Goal: Task Accomplishment & Management: Complete application form

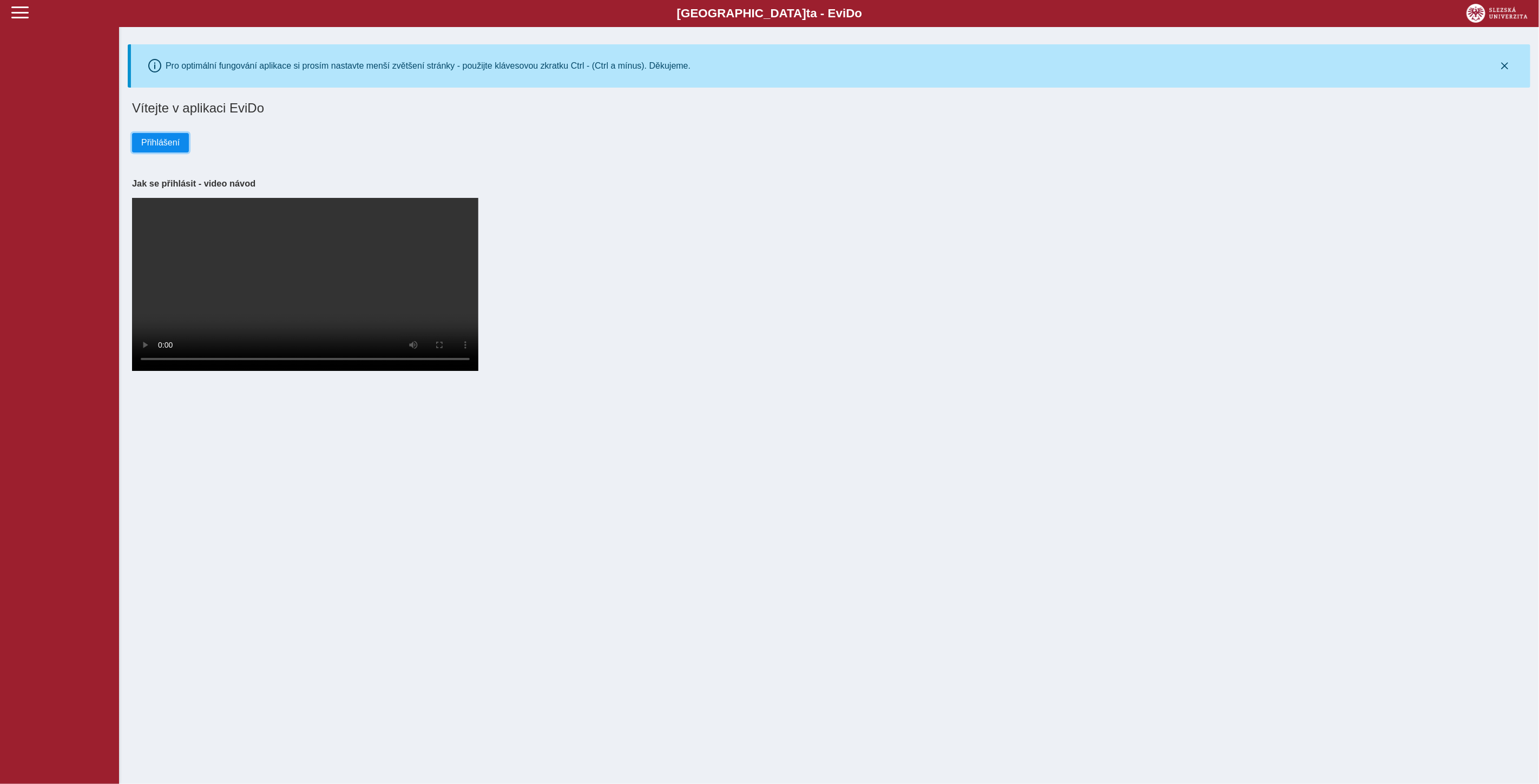
click at [150, 139] on span "Přihlášení" at bounding box center [161, 143] width 39 height 10
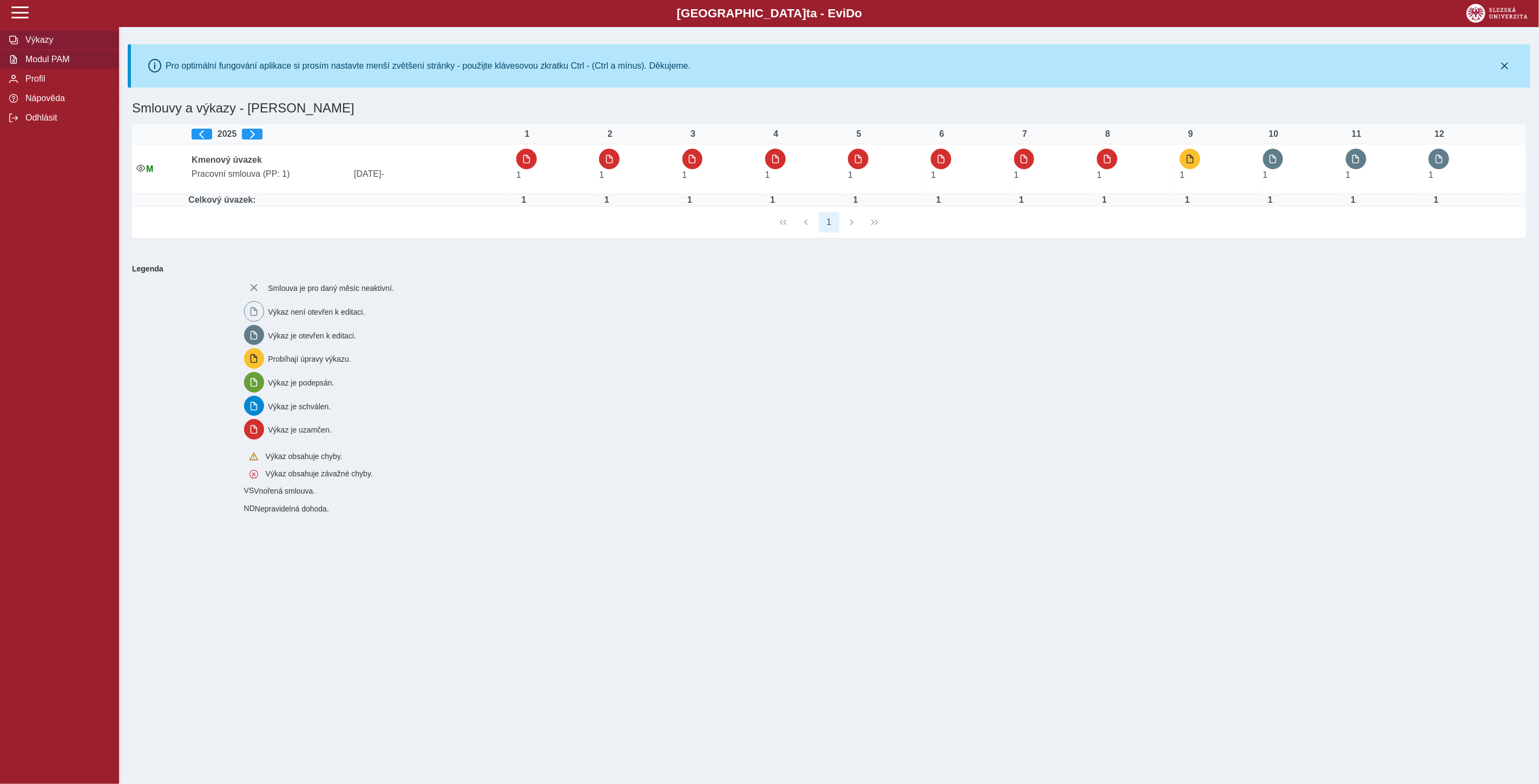
click at [46, 63] on span "Modul PAM" at bounding box center [66, 59] width 88 height 10
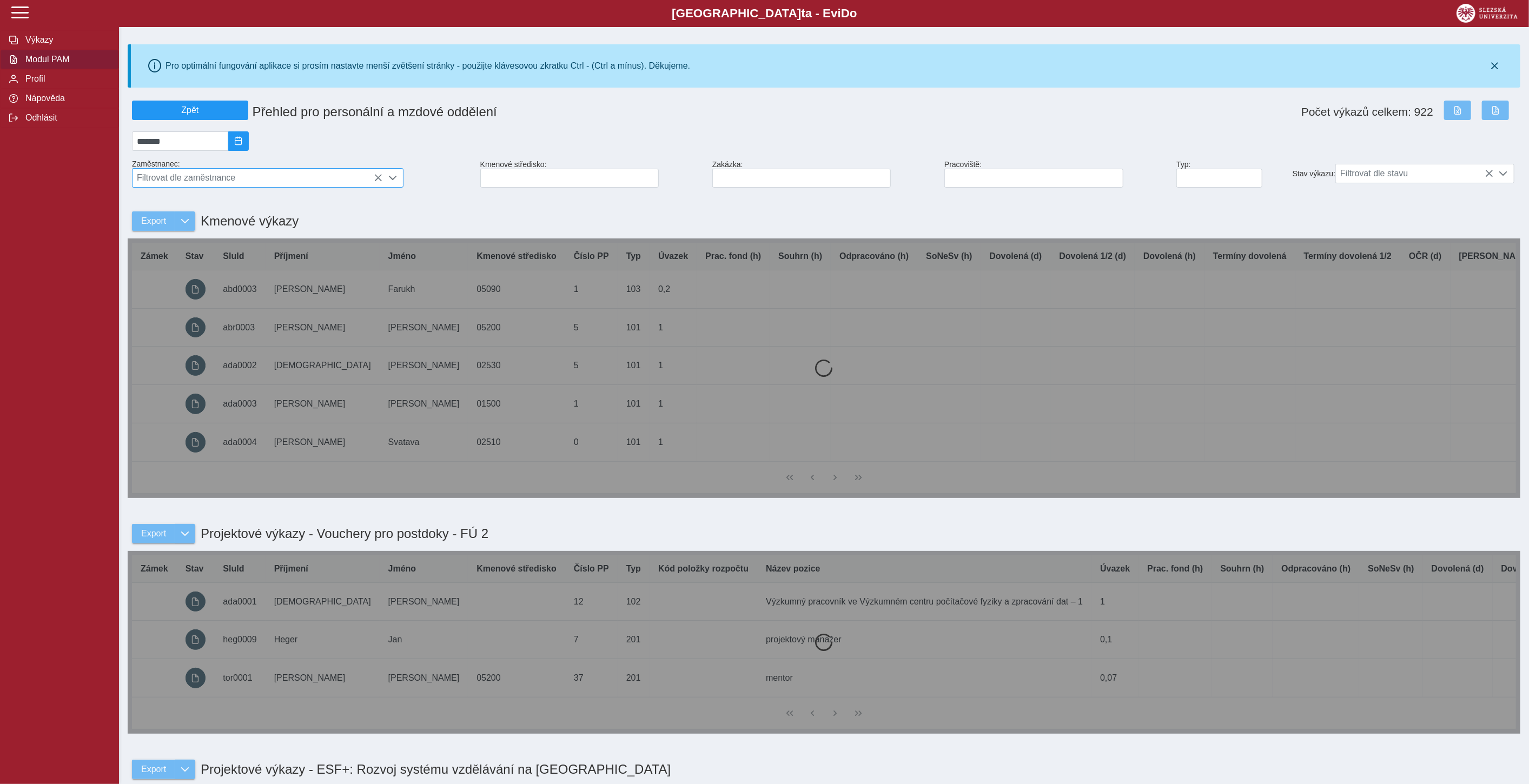
click at [283, 179] on span "Filtrovat dle zaměstnance" at bounding box center [258, 178] width 250 height 19
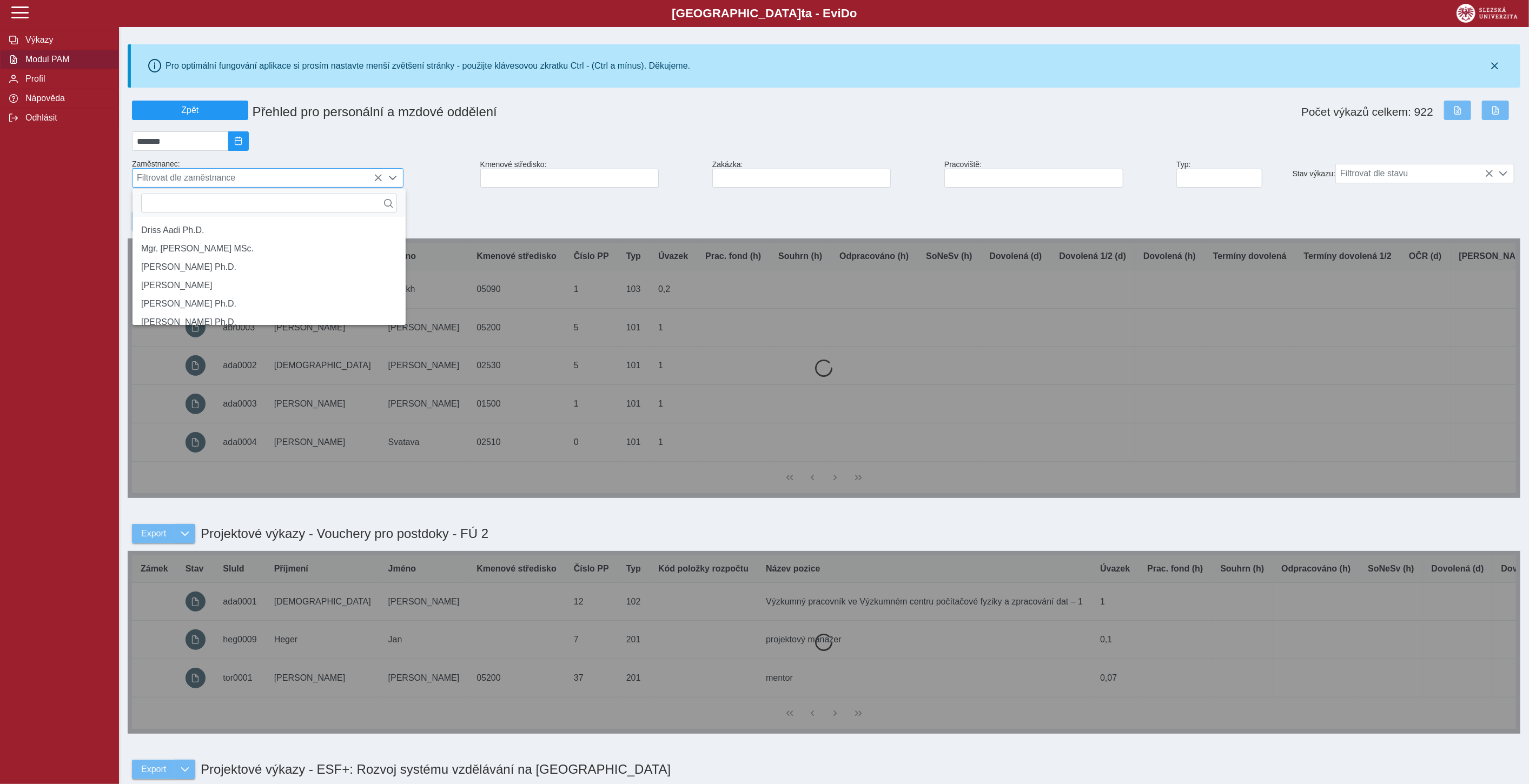
scroll to position [7, 45]
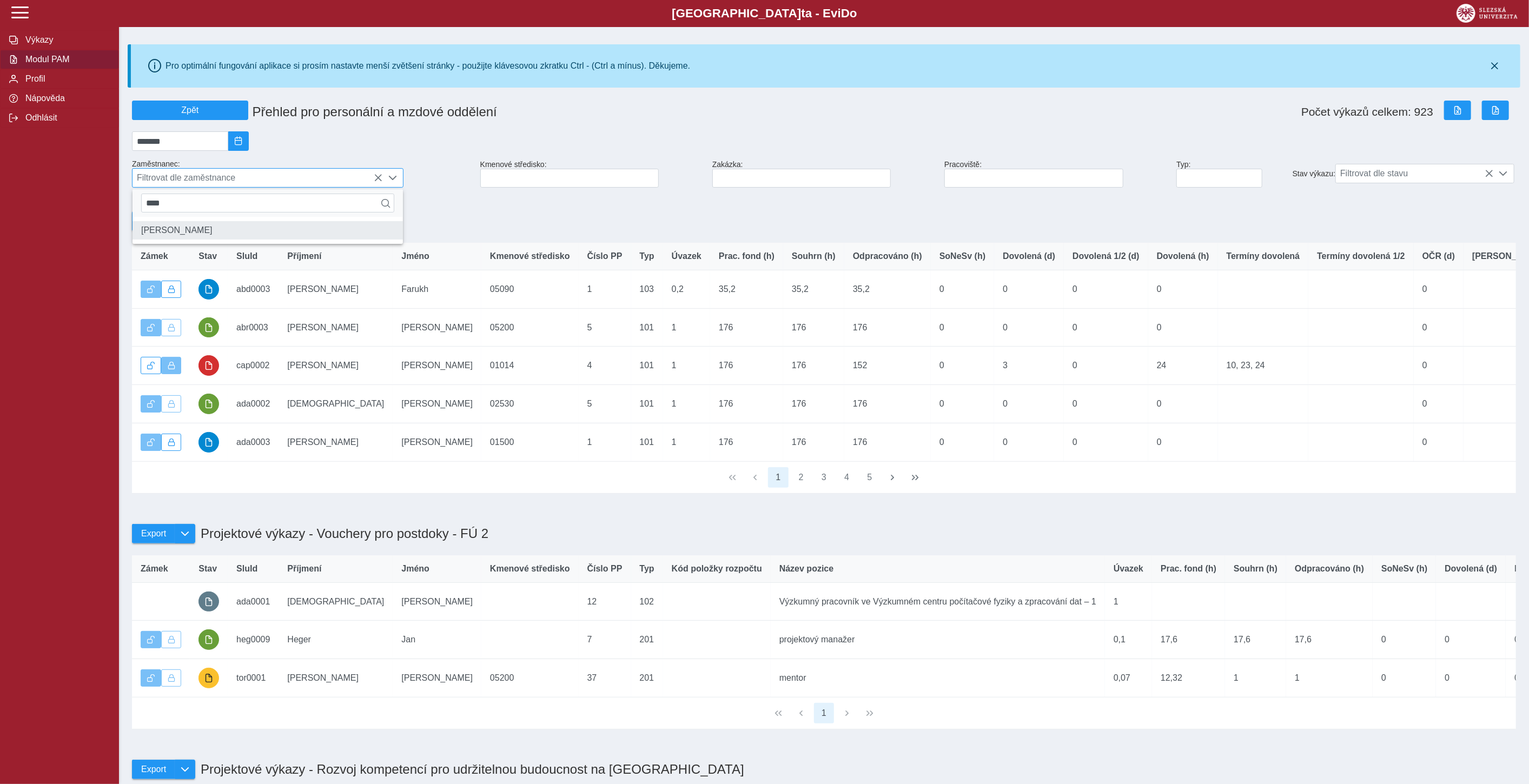
type input "****"
click at [206, 235] on li "[PERSON_NAME]" at bounding box center [268, 230] width 270 height 19
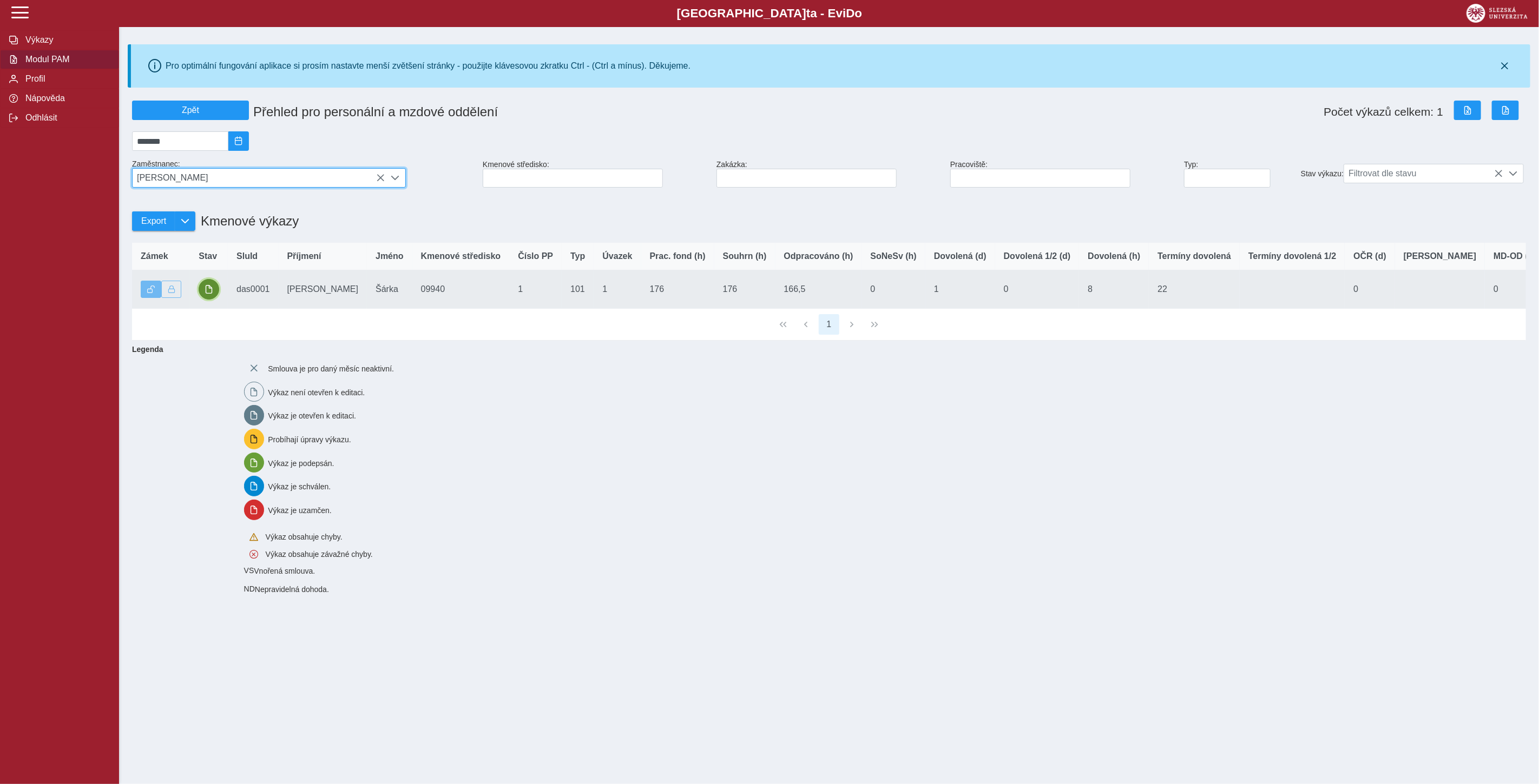
click at [215, 293] on button "button" at bounding box center [209, 289] width 21 height 21
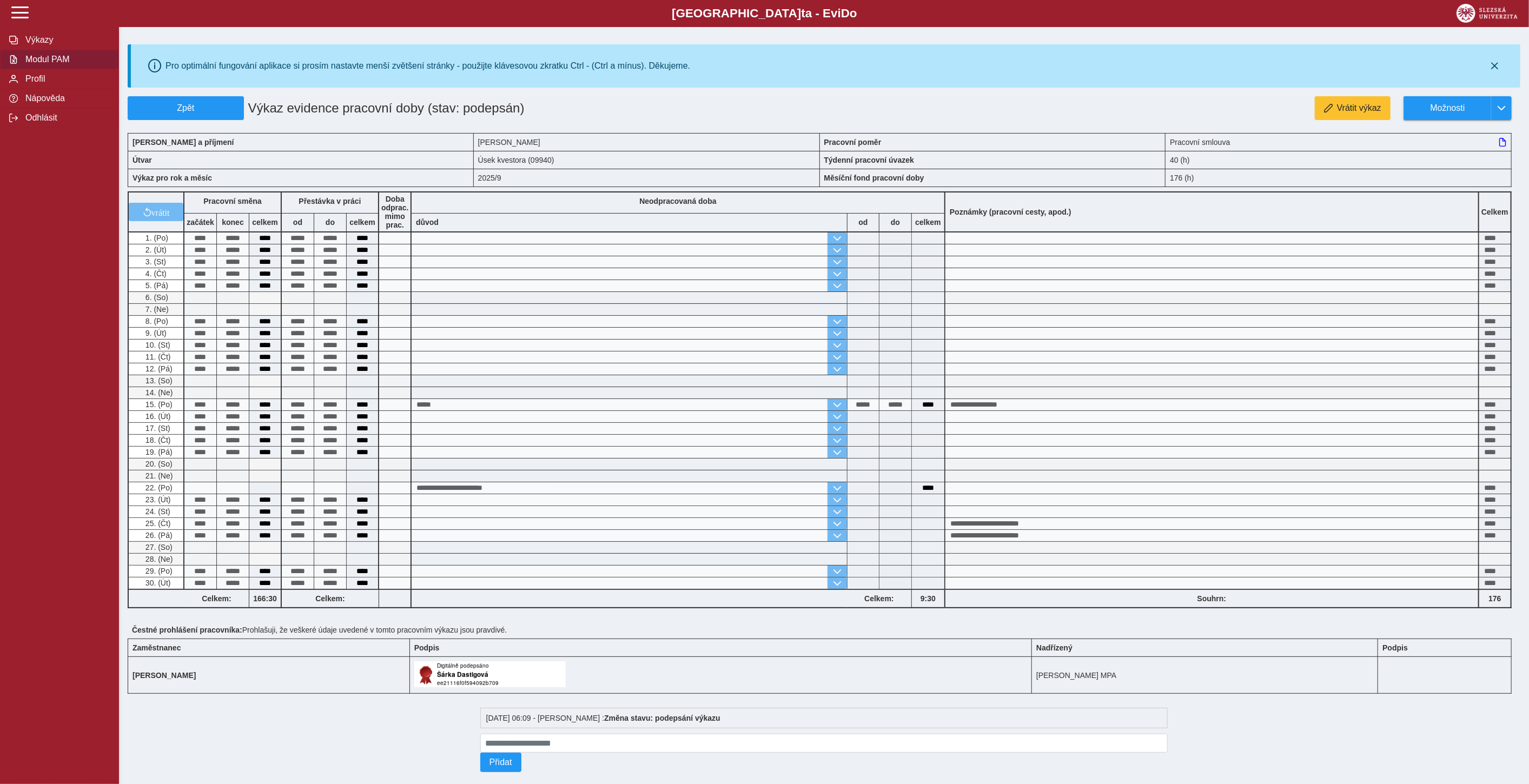
click at [64, 60] on span "Modul PAM" at bounding box center [66, 59] width 88 height 10
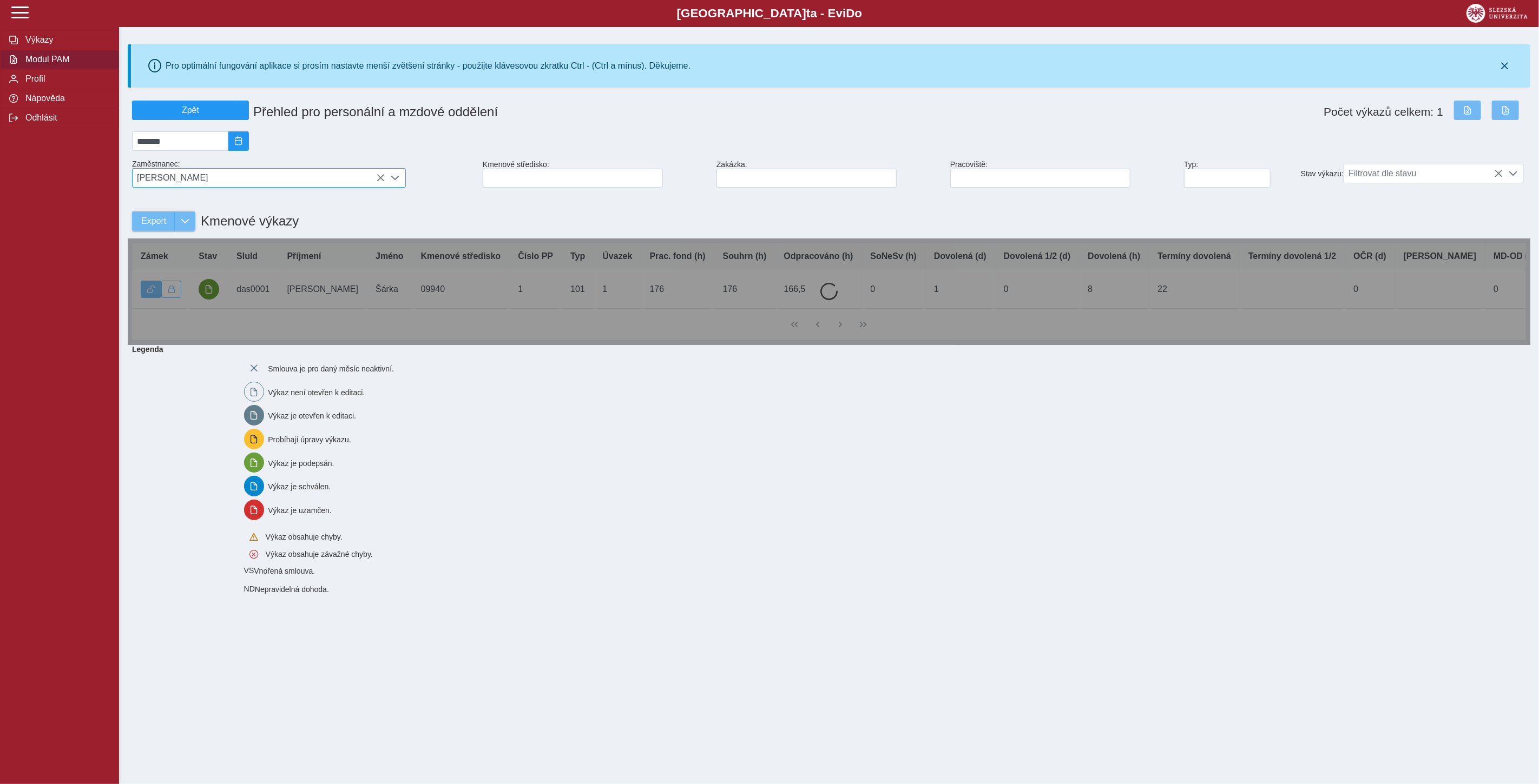
click at [209, 177] on span "[PERSON_NAME]" at bounding box center [259, 178] width 252 height 19
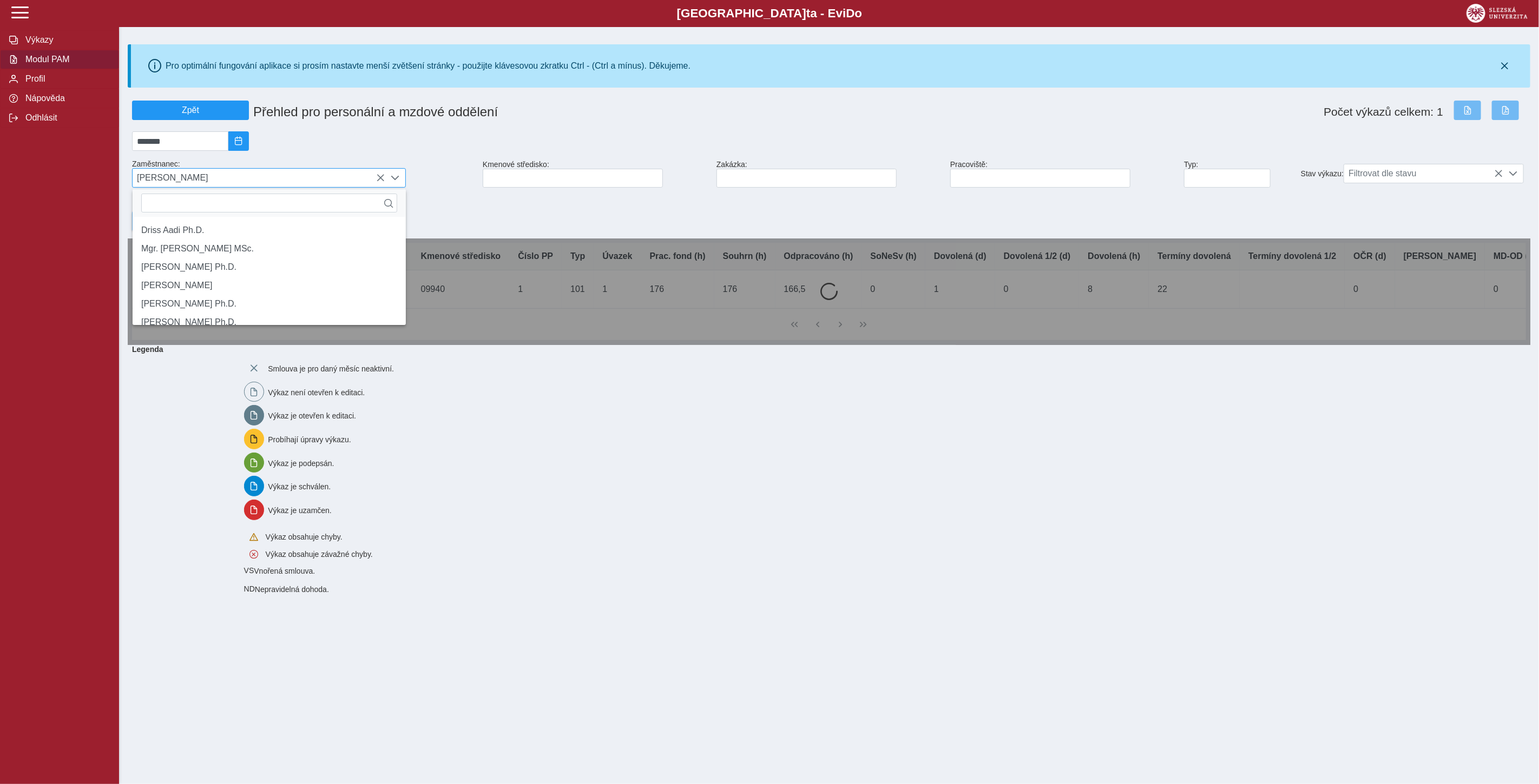
scroll to position [7, 45]
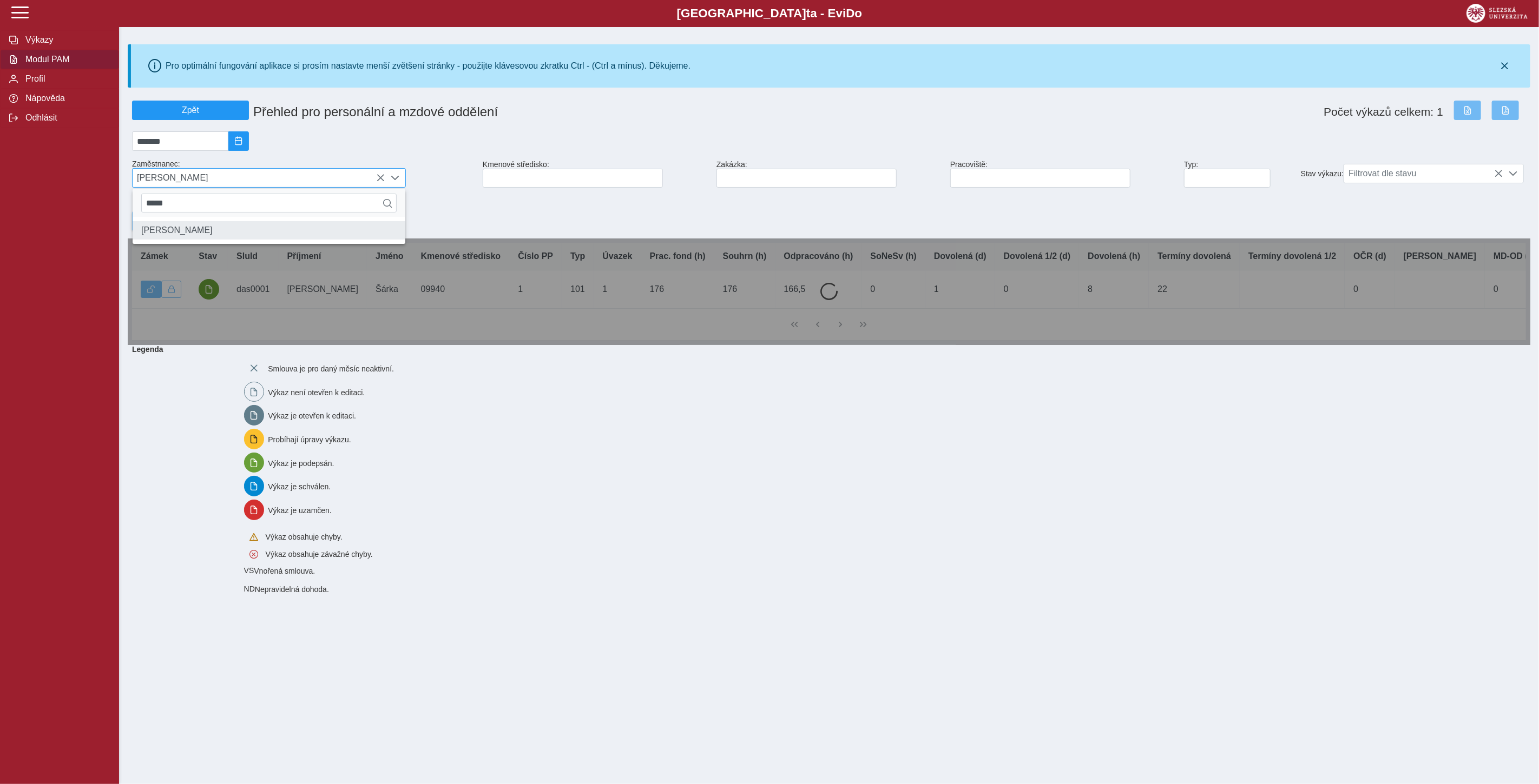
type input "*****"
click at [201, 238] on li "[PERSON_NAME]" at bounding box center [269, 230] width 273 height 19
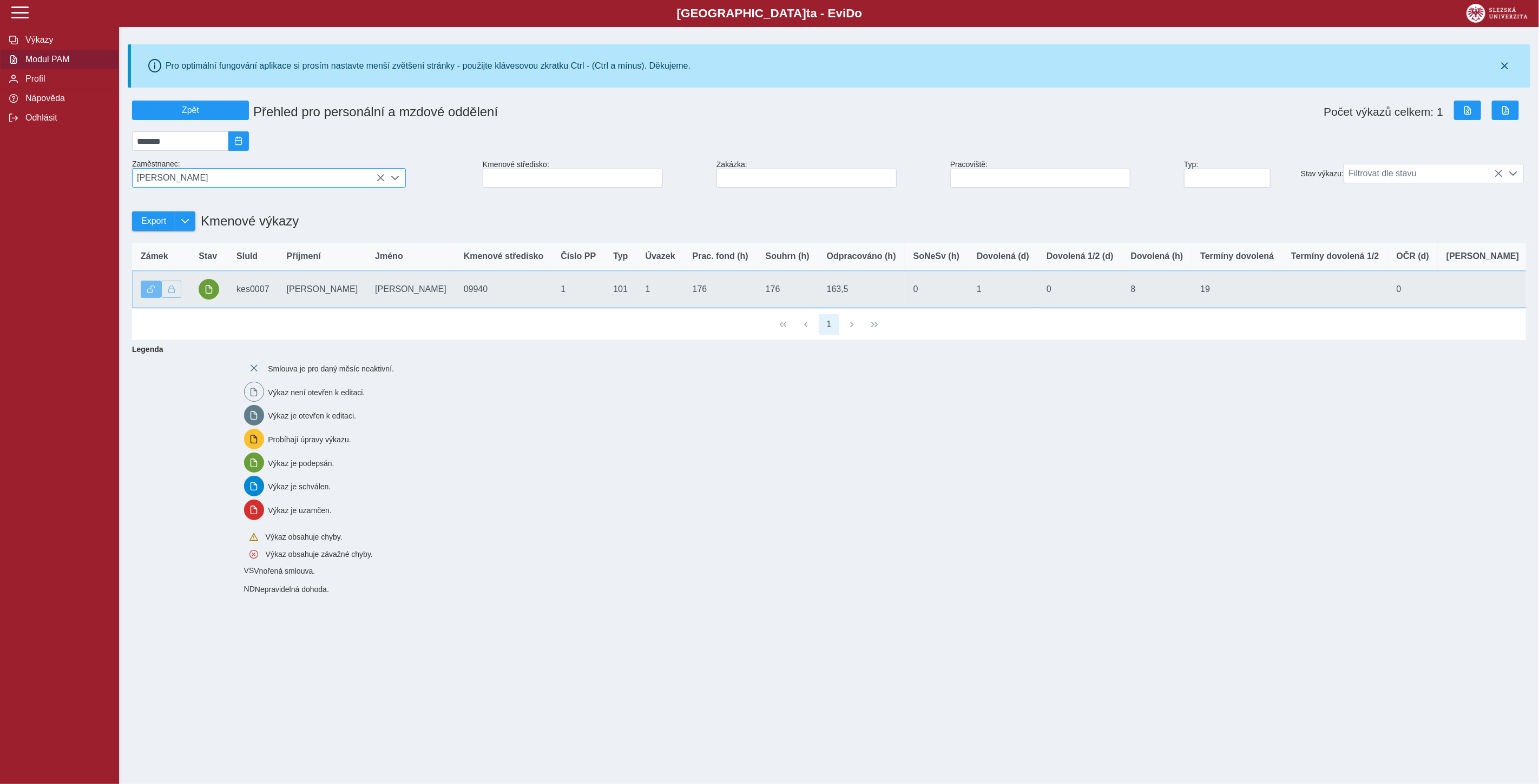
click at [247, 293] on td "SluId kes0007" at bounding box center [253, 289] width 50 height 39
click at [207, 291] on span "button" at bounding box center [209, 289] width 9 height 9
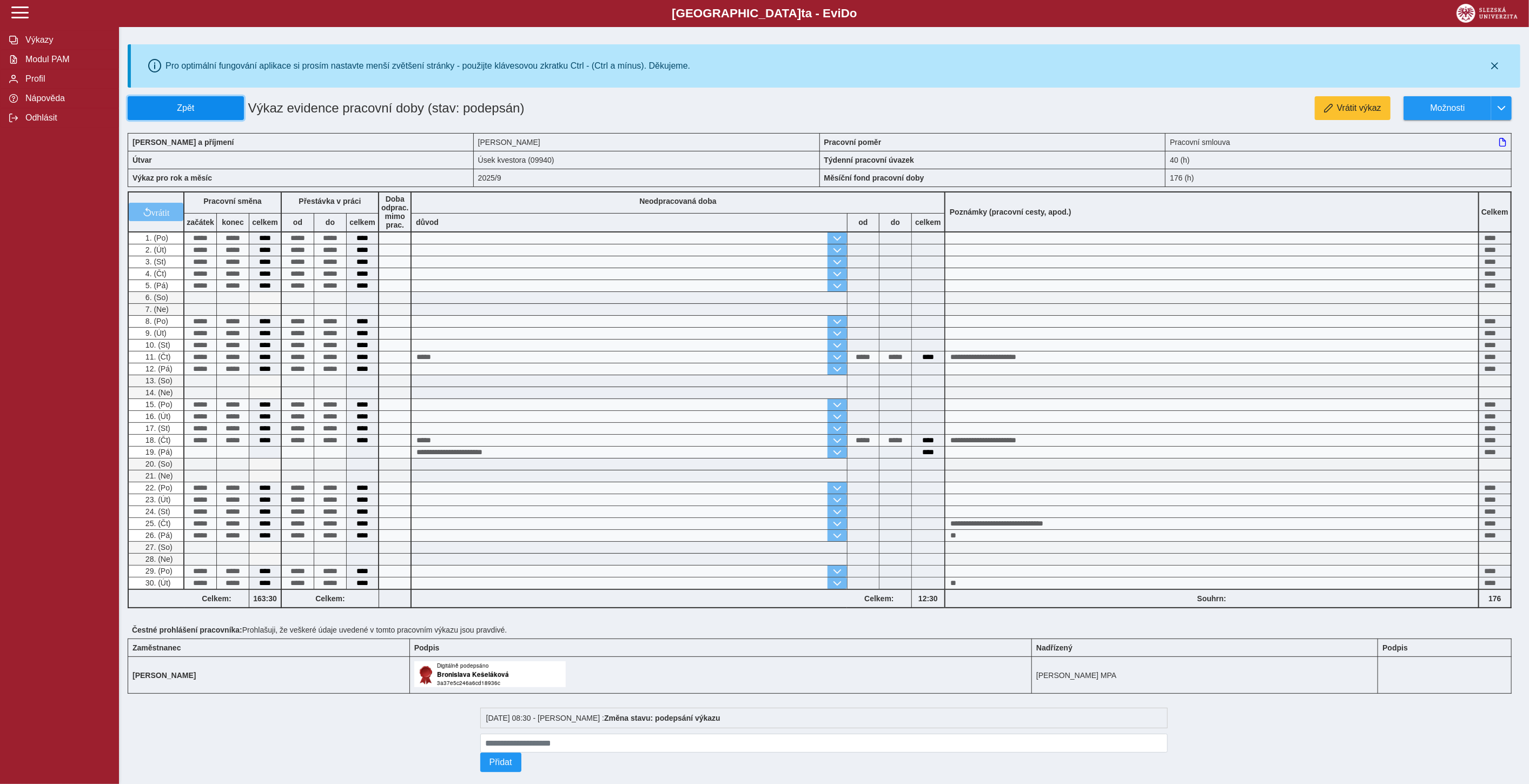
click at [185, 100] on button "Zpět" at bounding box center [185, 108] width 116 height 24
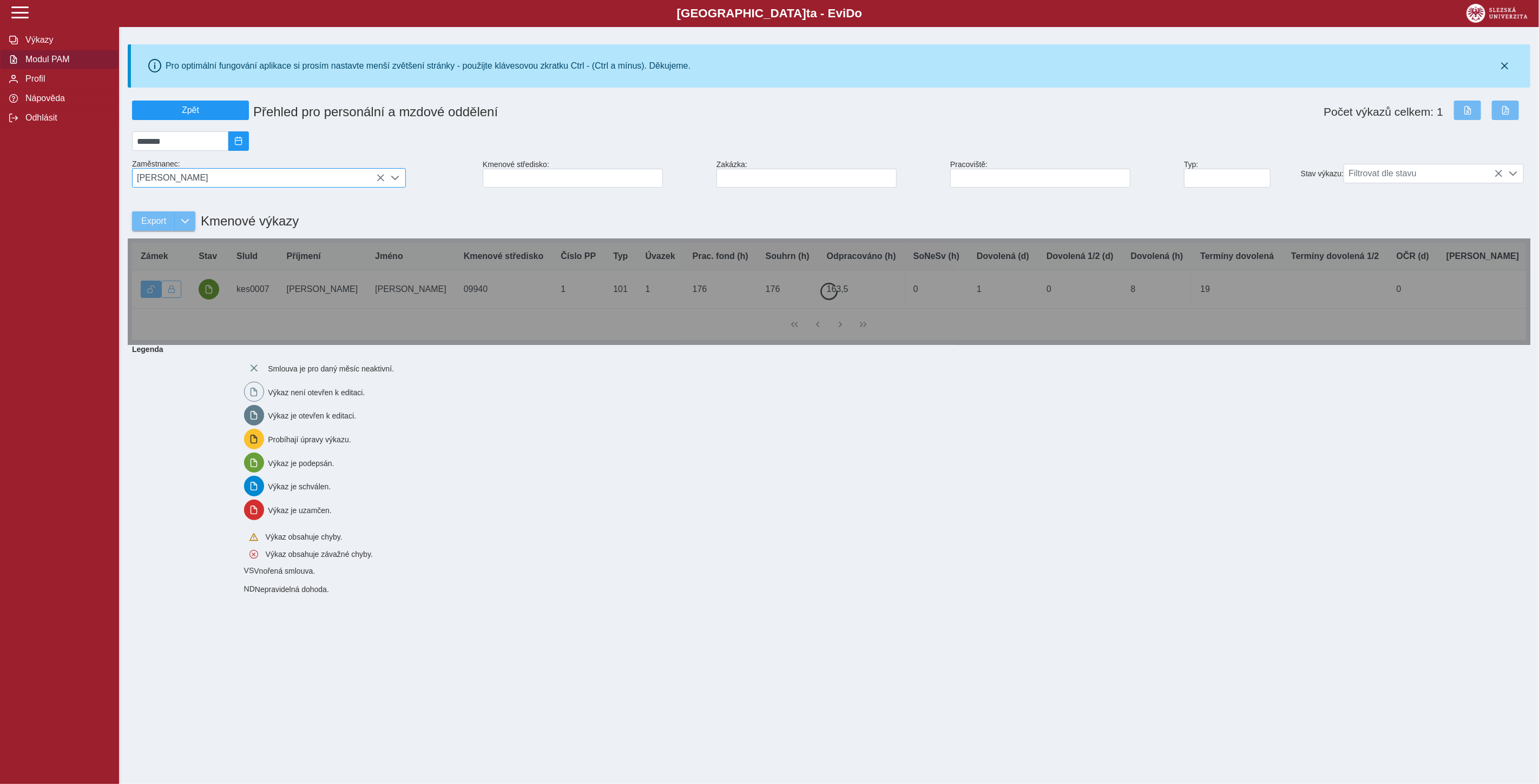
click at [252, 182] on span "[PERSON_NAME]" at bounding box center [259, 178] width 252 height 19
type input "*****"
click at [209, 235] on li "[PERSON_NAME]" at bounding box center [269, 230] width 273 height 19
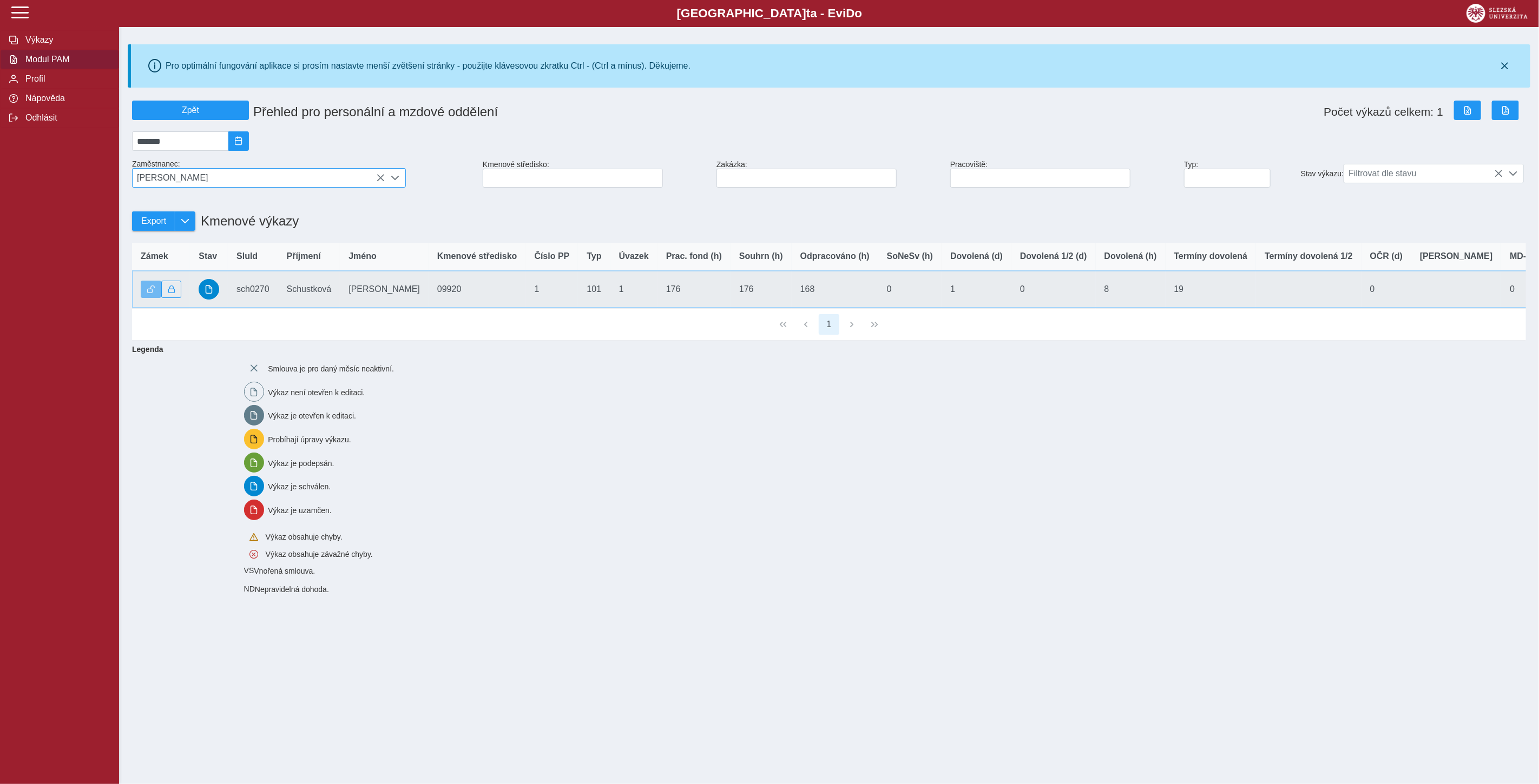
click at [220, 291] on td "Stav" at bounding box center [209, 289] width 38 height 39
click at [247, 296] on td "SluId sch0270" at bounding box center [253, 289] width 50 height 39
click at [209, 289] on span "button" at bounding box center [209, 289] width 9 height 9
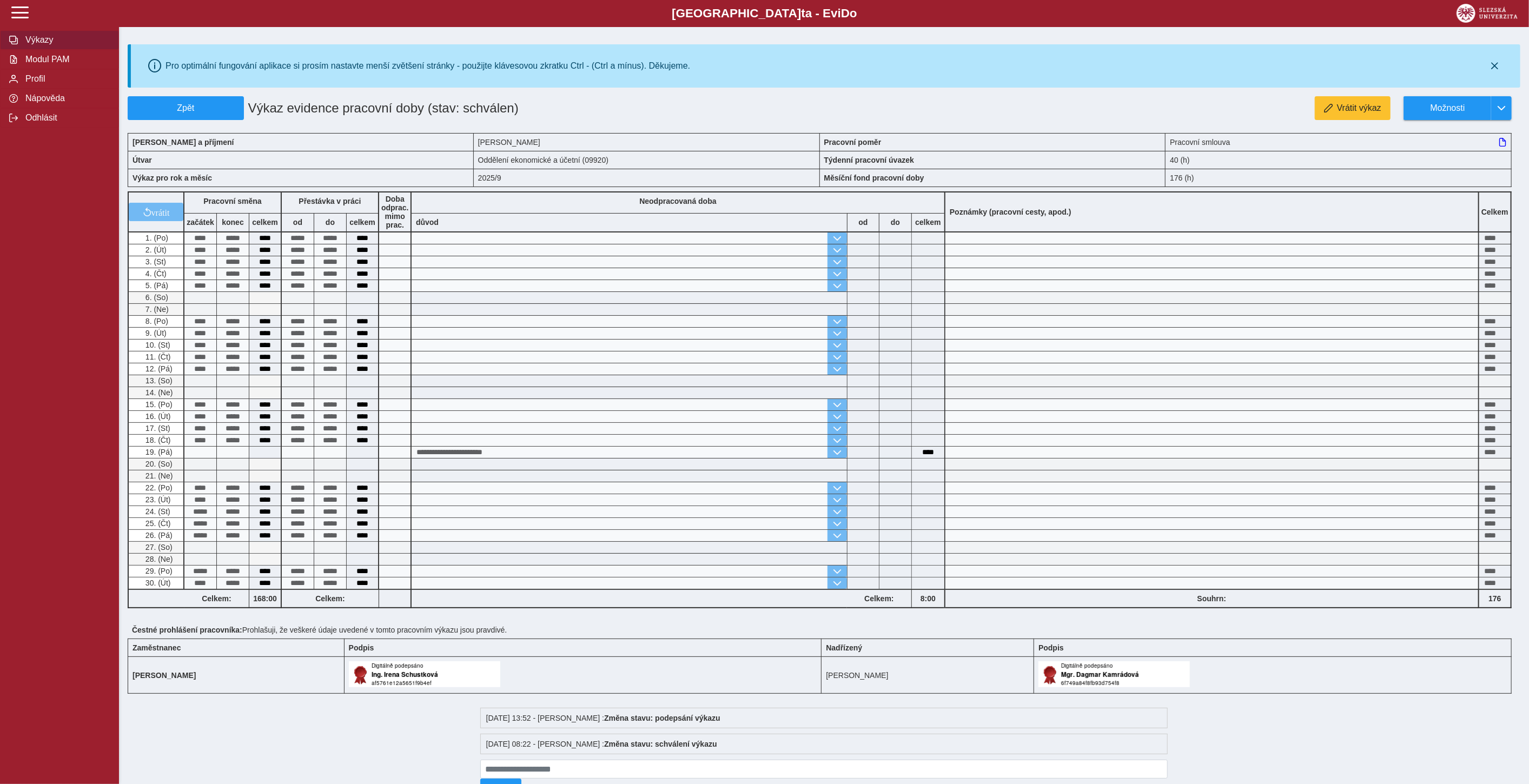
click at [37, 44] on span "Výkazy" at bounding box center [66, 40] width 88 height 10
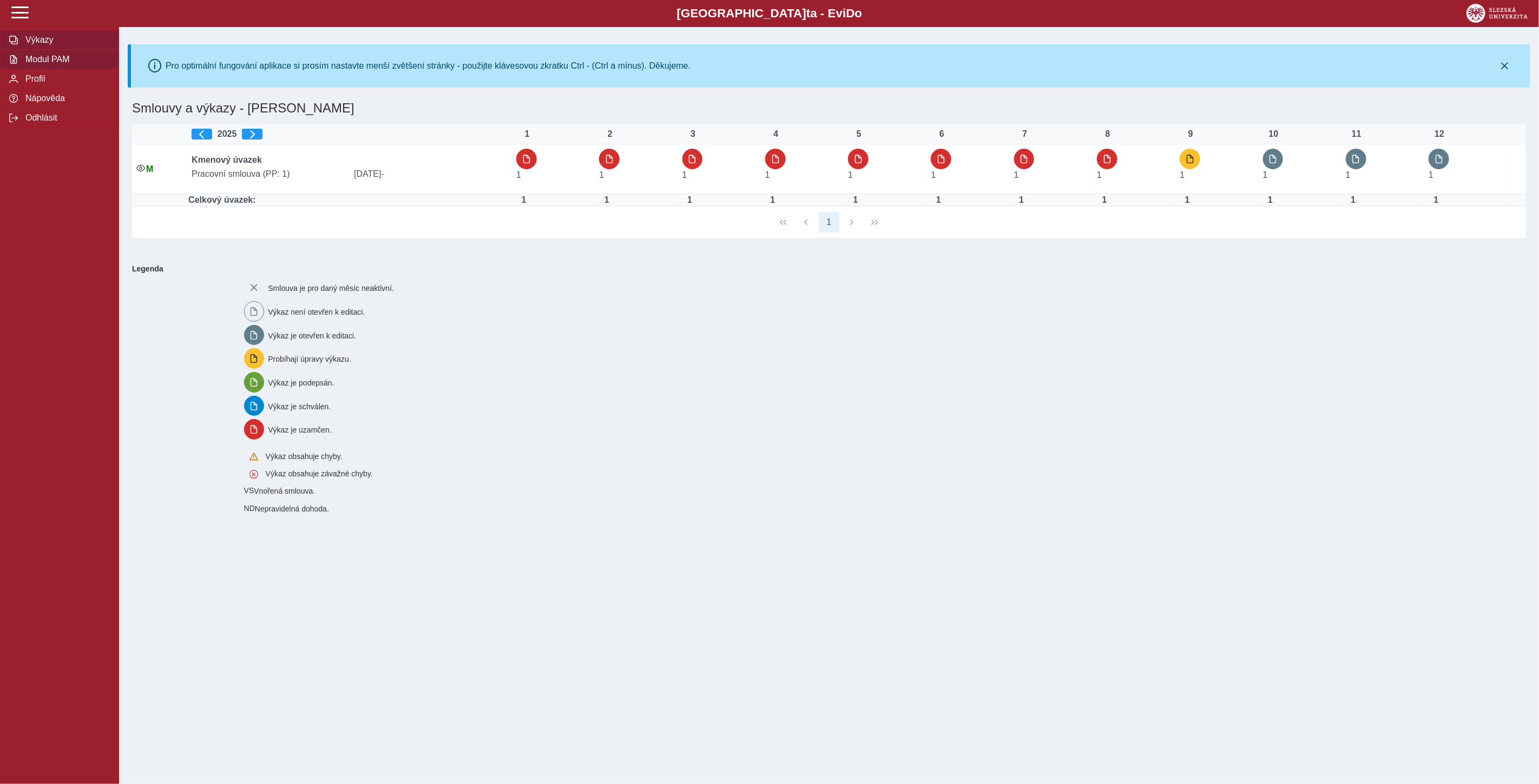
click at [57, 60] on span "Modul PAM" at bounding box center [66, 59] width 88 height 10
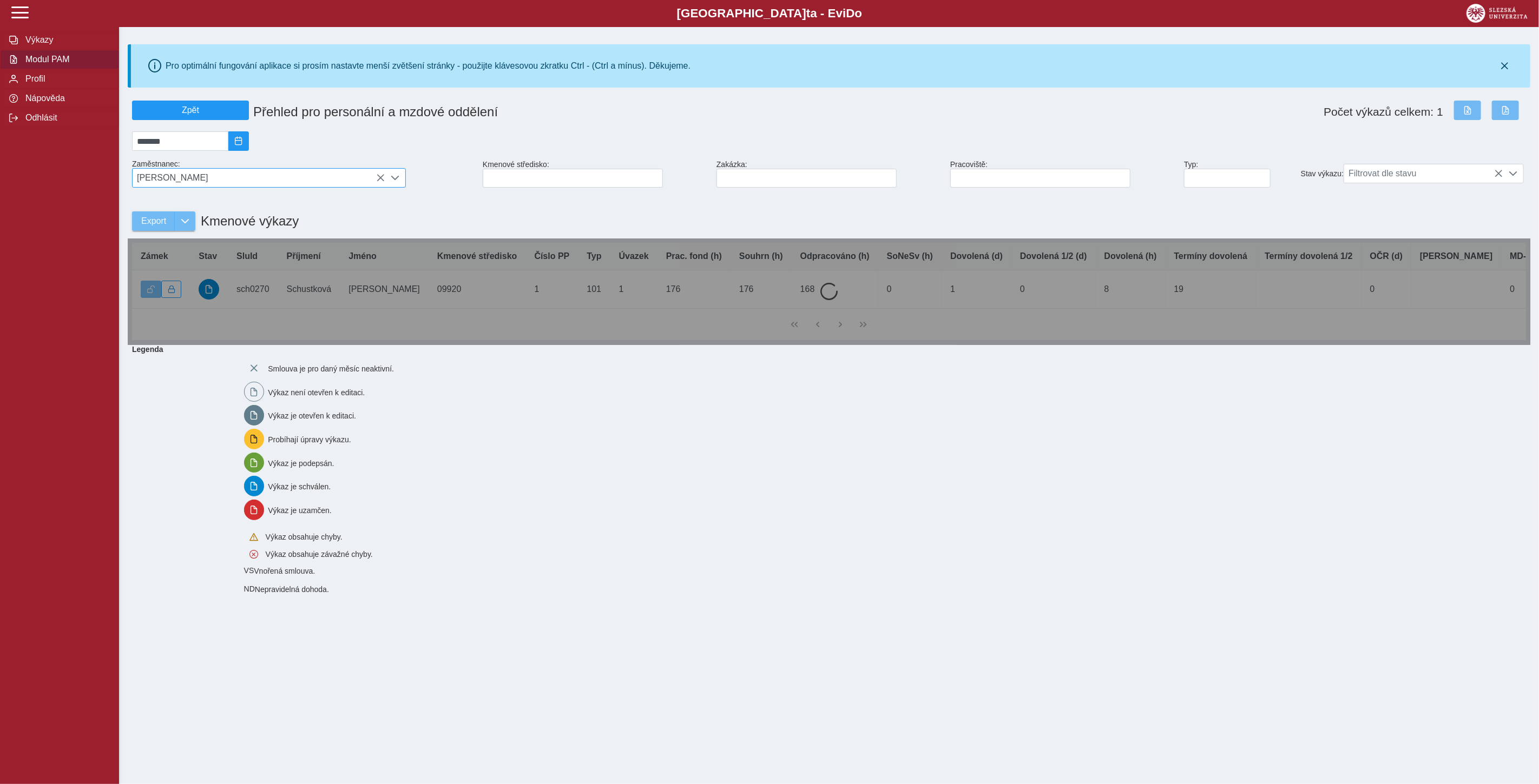
click at [242, 173] on span "[PERSON_NAME]" at bounding box center [259, 178] width 252 height 19
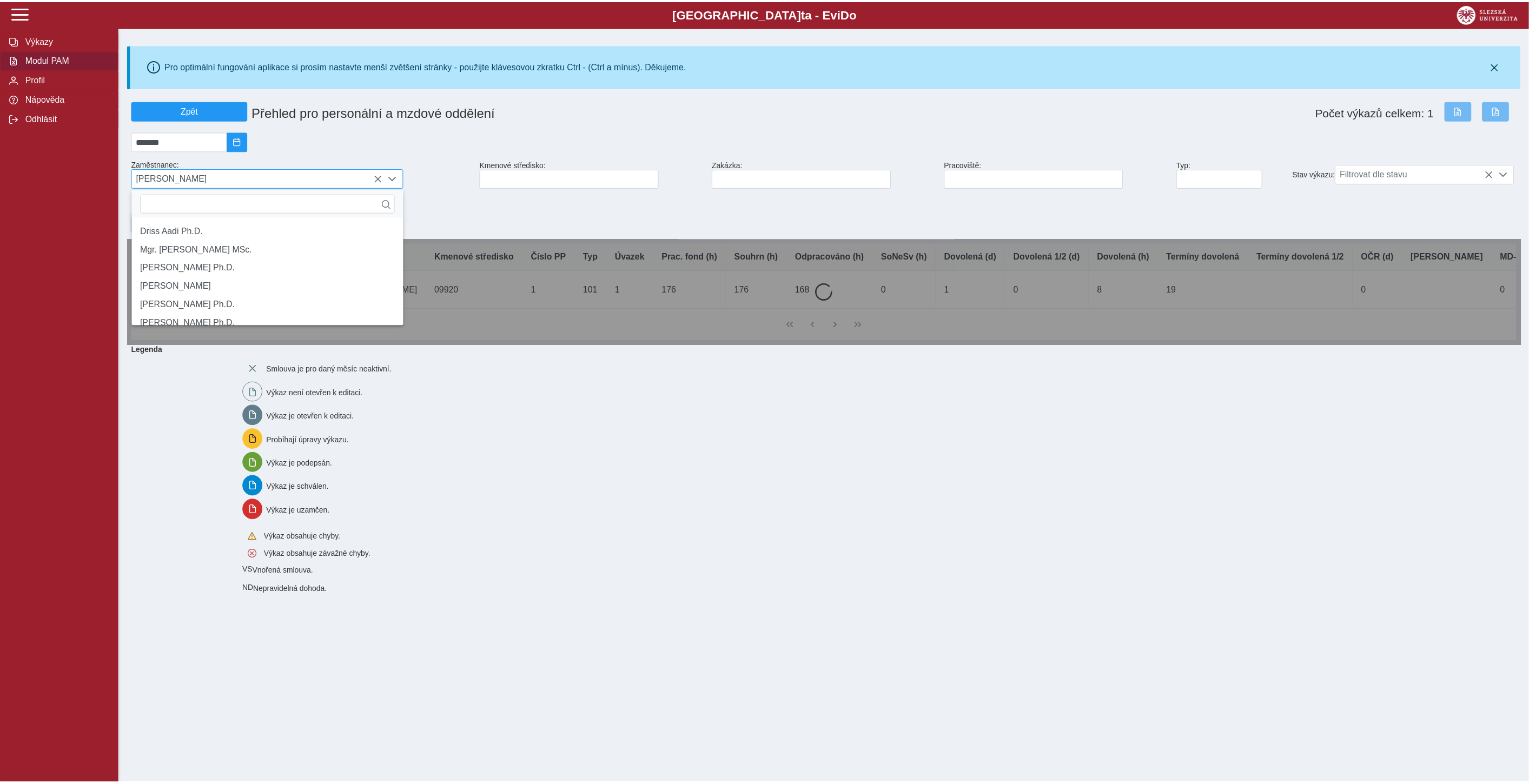
scroll to position [7, 45]
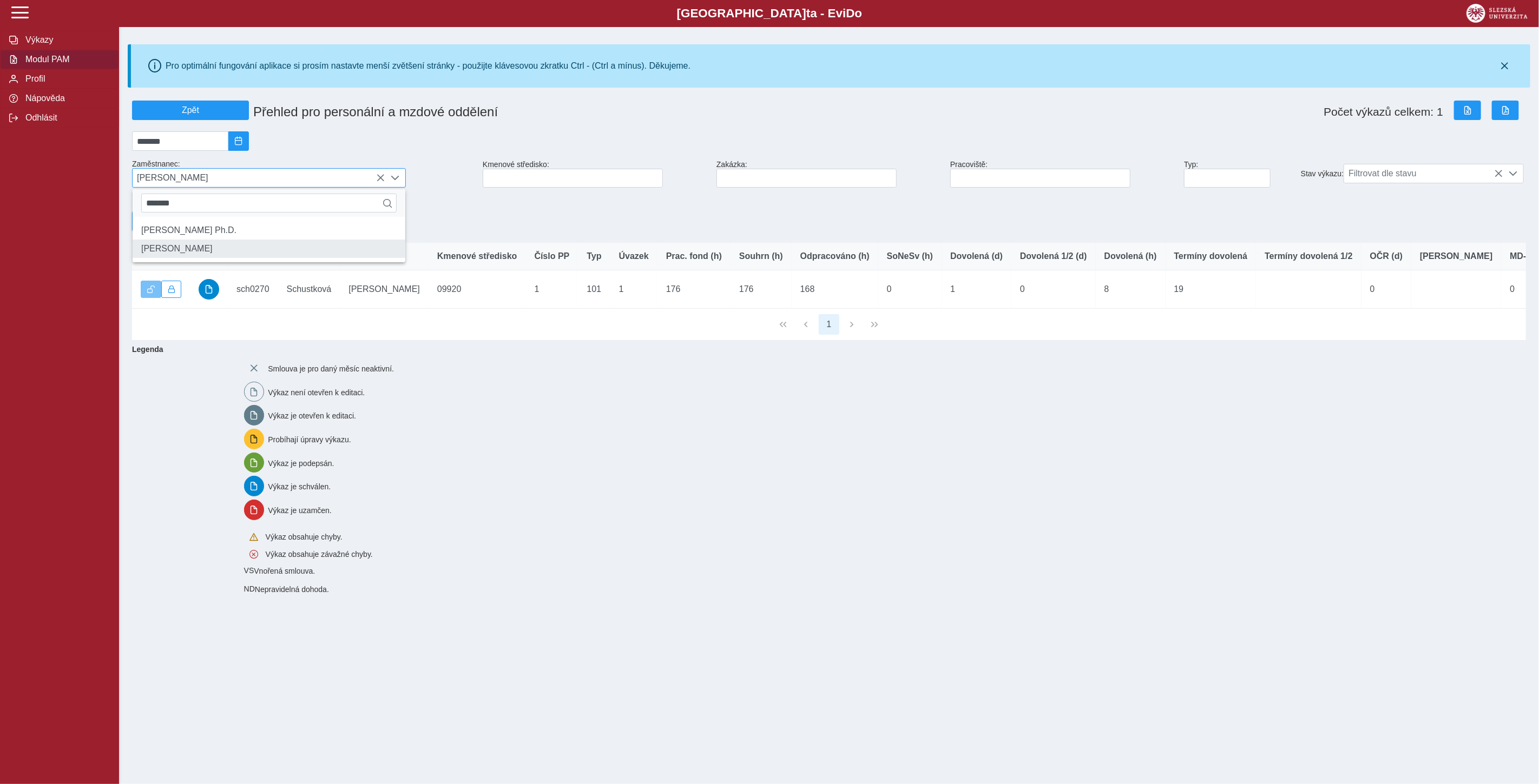
type input "*******"
click at [213, 254] on li "[PERSON_NAME]" at bounding box center [269, 249] width 273 height 19
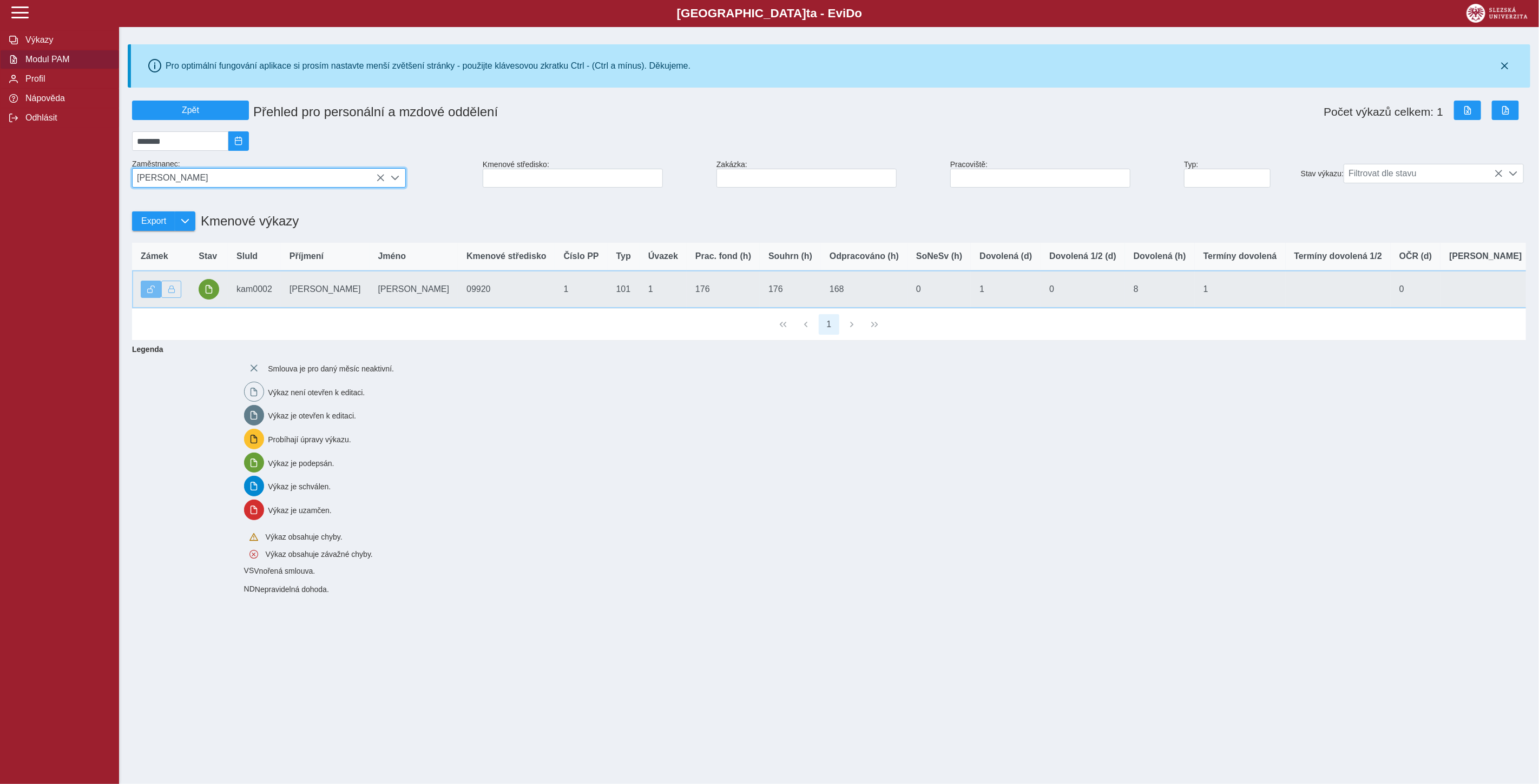
click at [240, 293] on td "SluId kam0002" at bounding box center [254, 289] width 53 height 39
click at [214, 293] on button "button" at bounding box center [209, 289] width 21 height 21
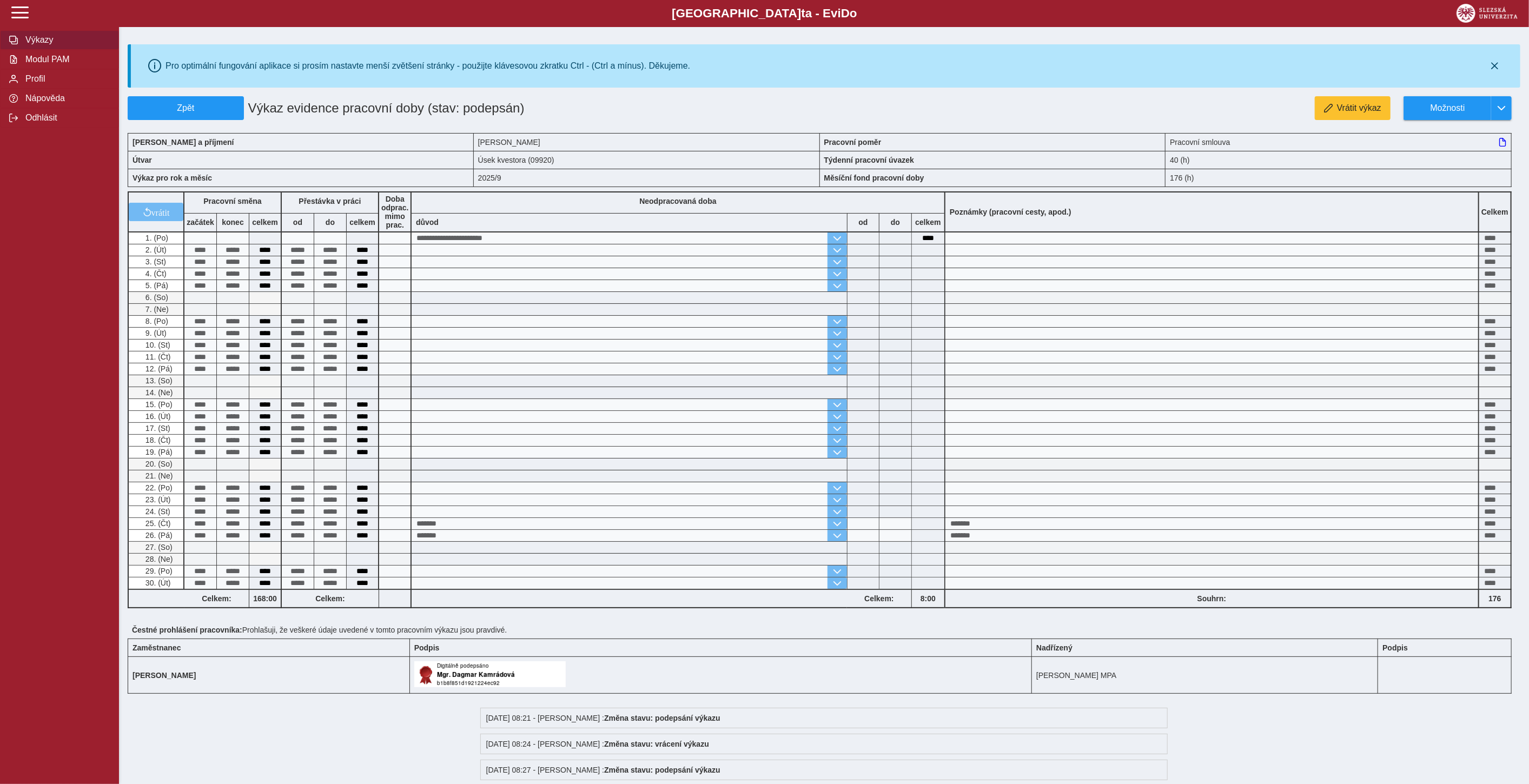
click at [51, 42] on span "Výkazy" at bounding box center [66, 40] width 88 height 10
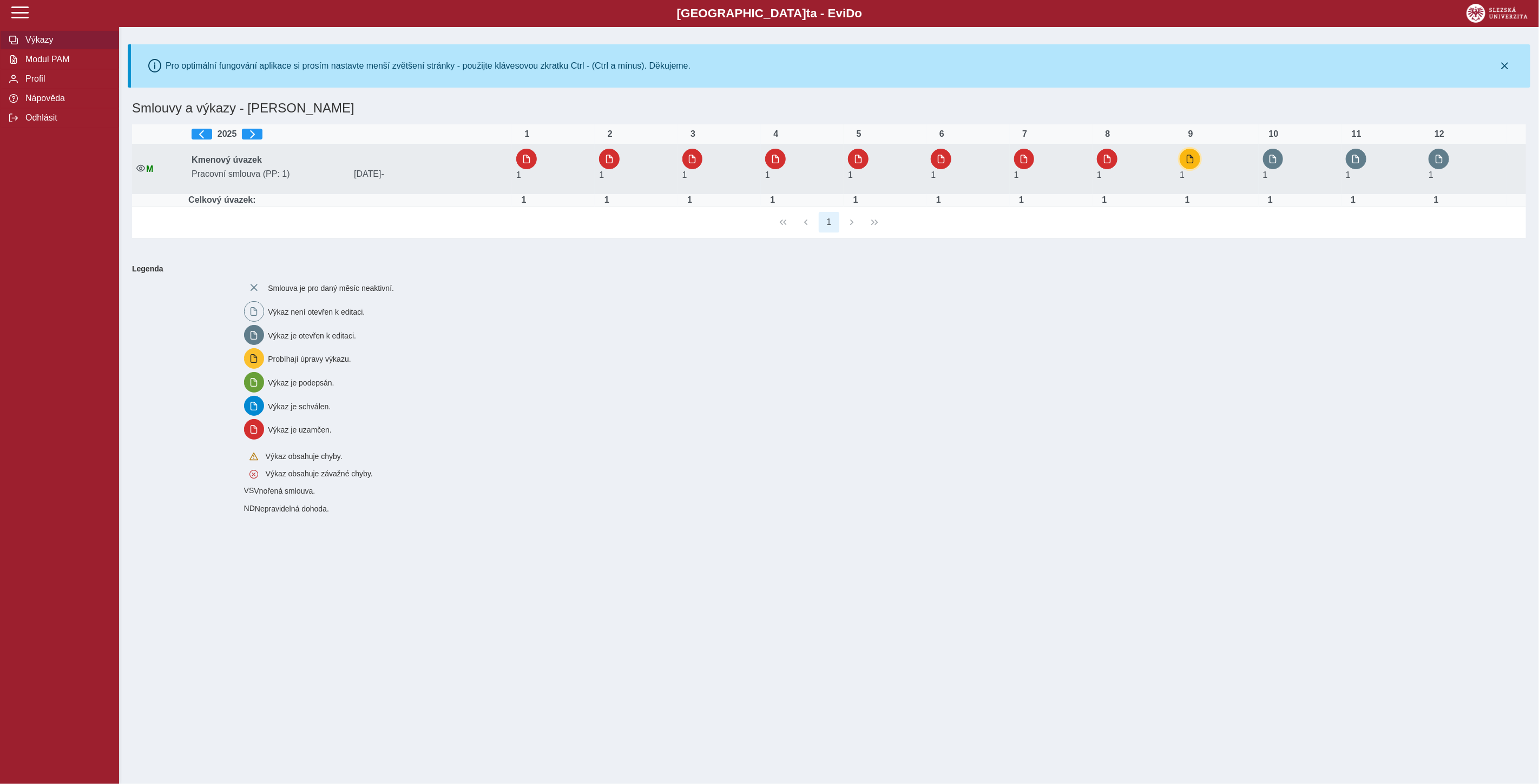
click at [1190, 158] on span "button" at bounding box center [1190, 159] width 9 height 9
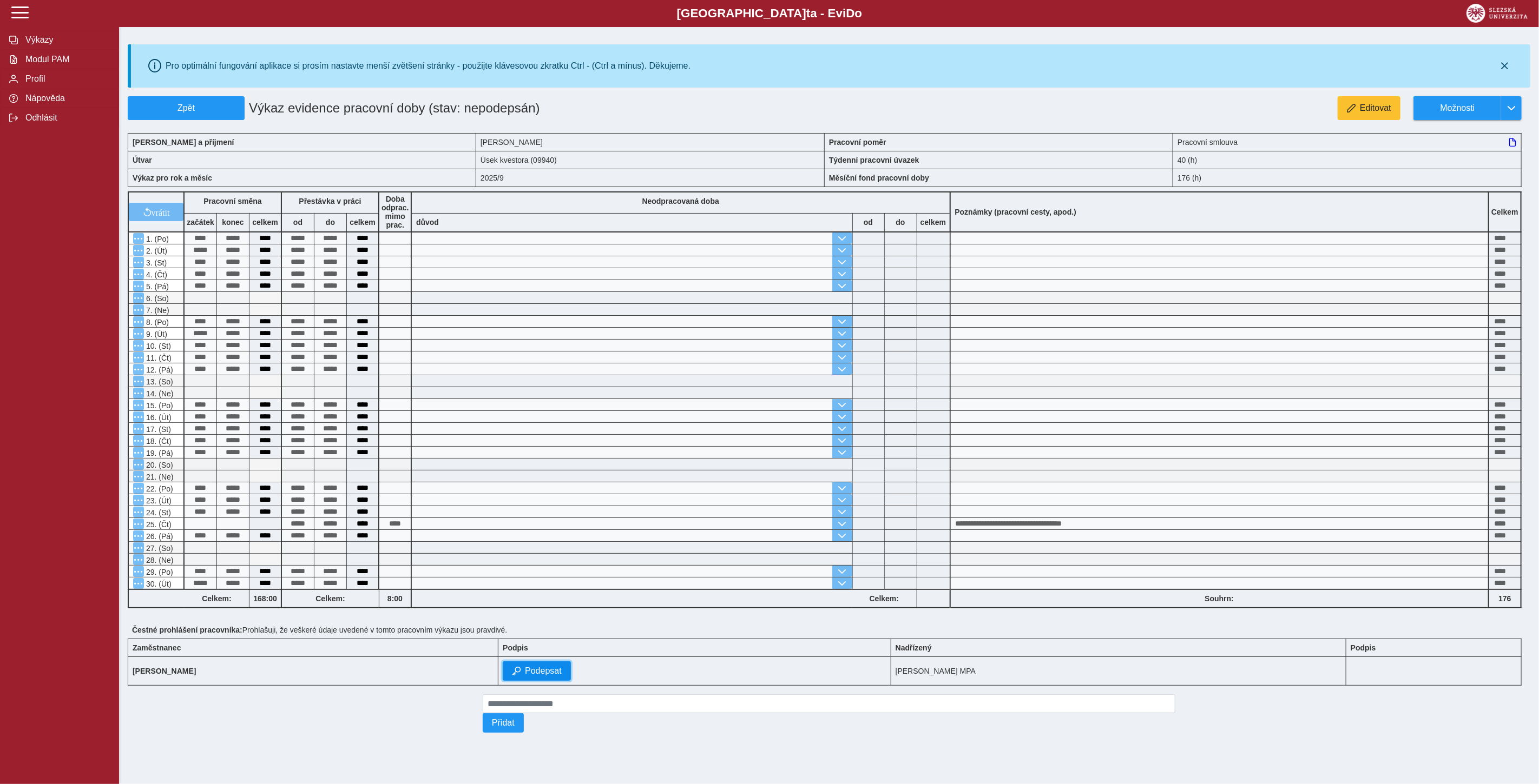
click at [562, 668] on span "Podepsat" at bounding box center [543, 671] width 37 height 10
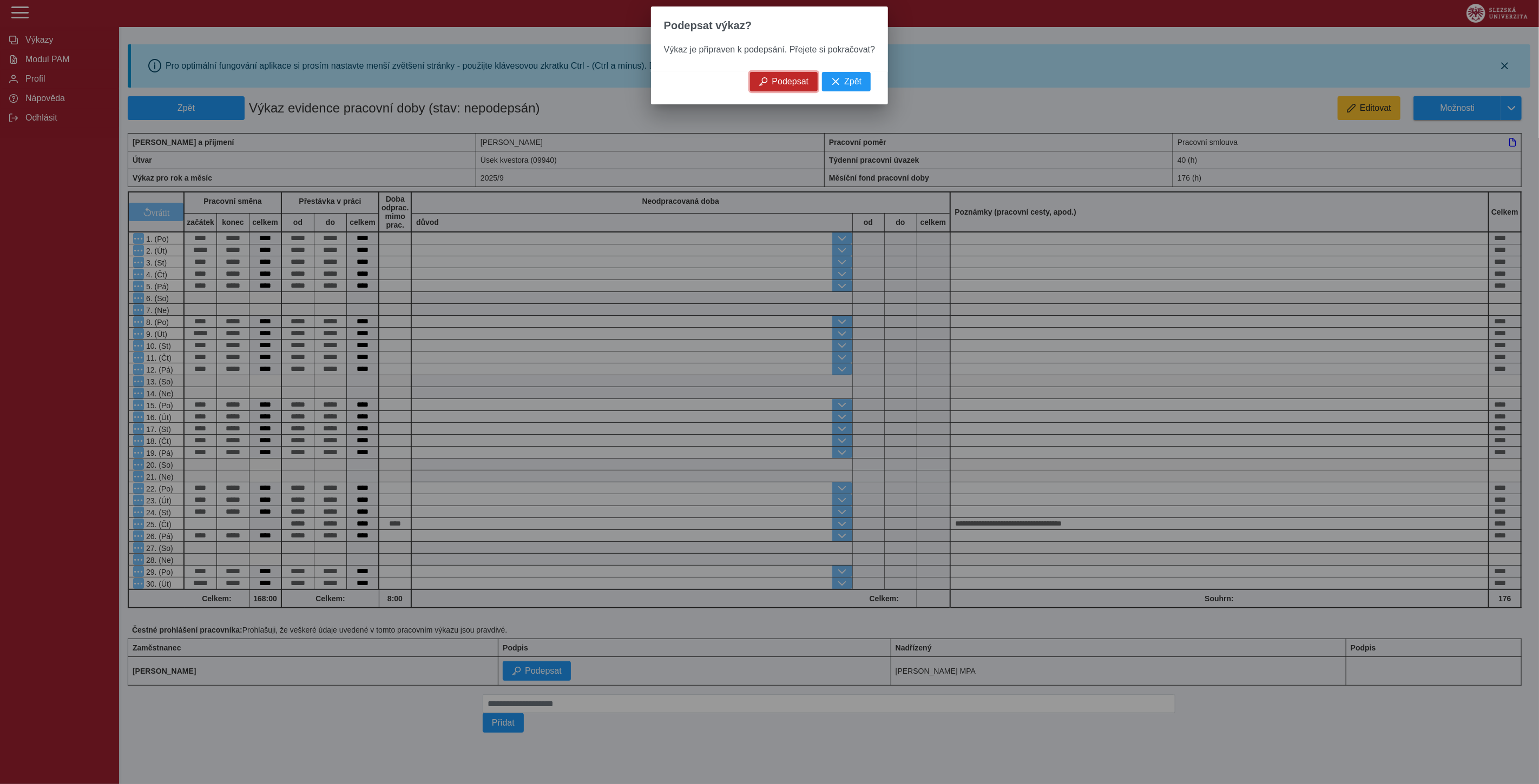
click at [785, 92] on button "Podepsat" at bounding box center [784, 81] width 68 height 19
